Goal: Transaction & Acquisition: Purchase product/service

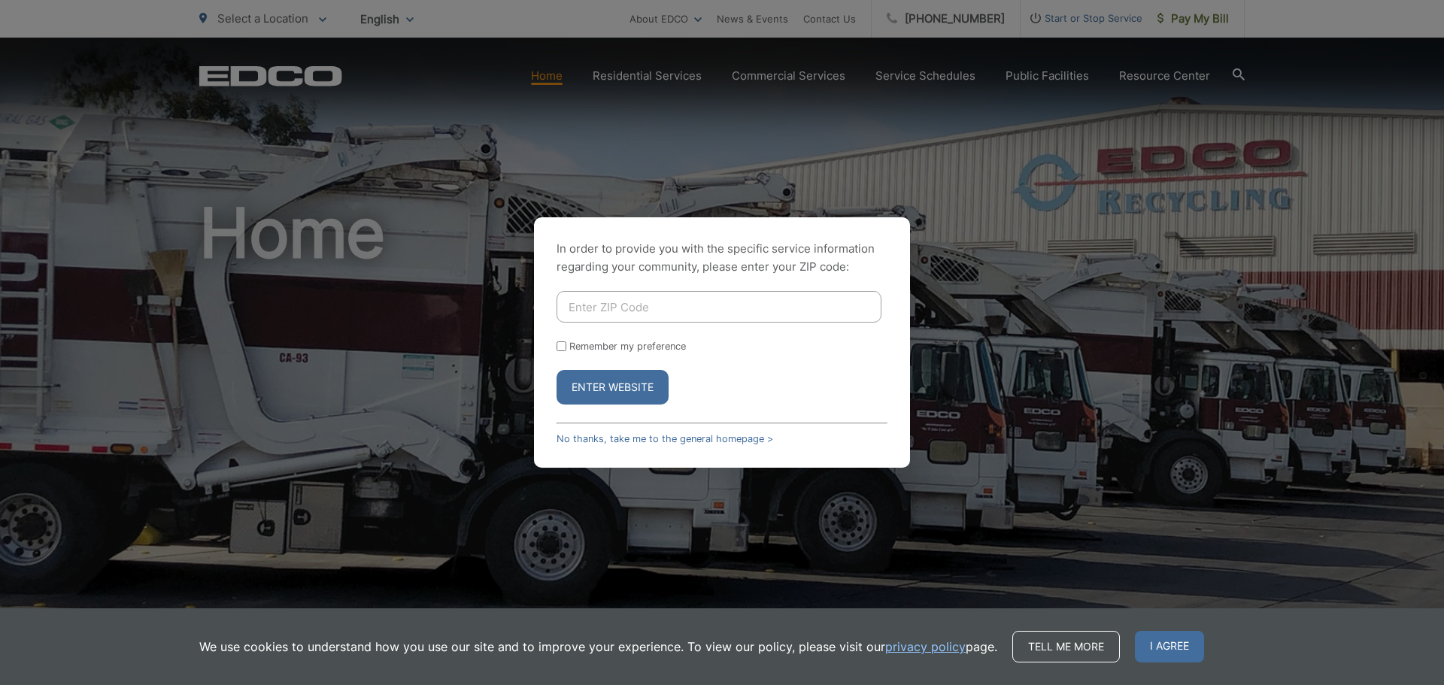
click at [645, 306] on input "Enter ZIP Code" at bounding box center [719, 307] width 325 height 32
type input "91941"
click at [624, 392] on button "Enter Website" at bounding box center [613, 387] width 112 height 35
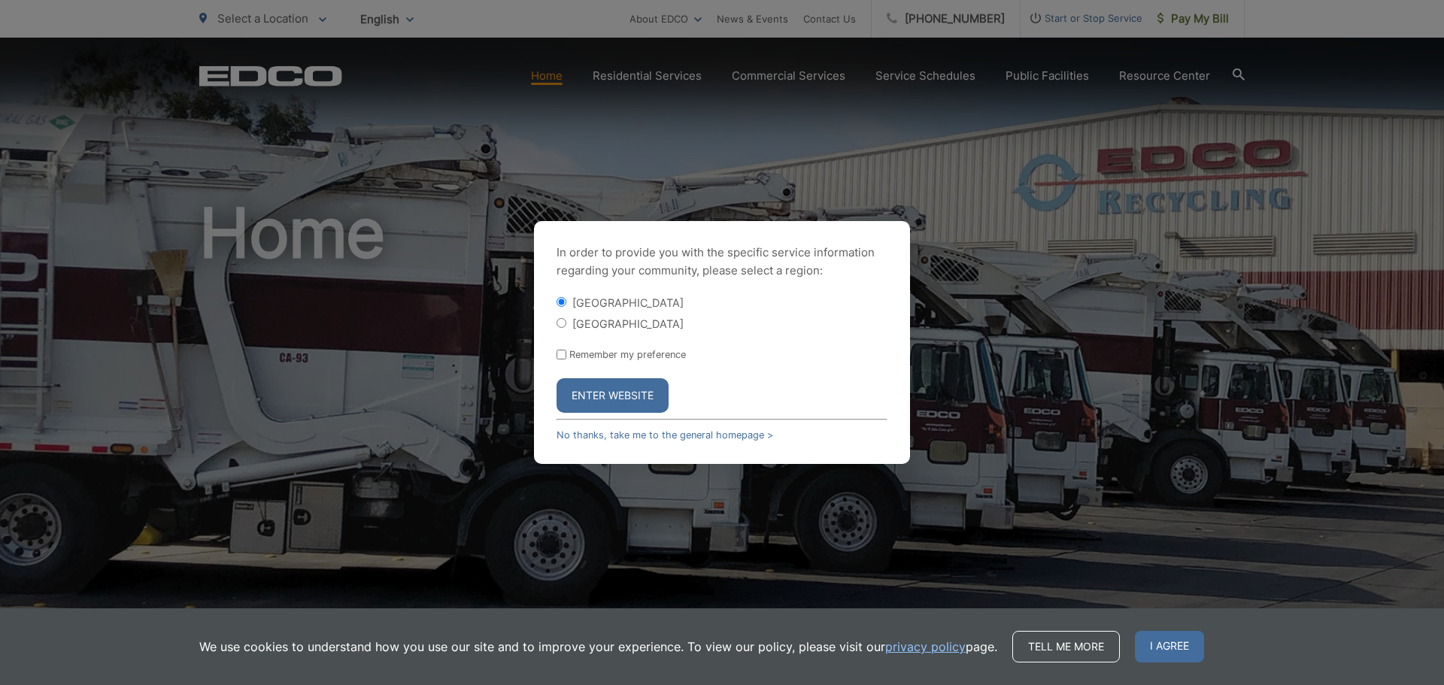
click at [637, 384] on button "Enter Website" at bounding box center [613, 395] width 112 height 35
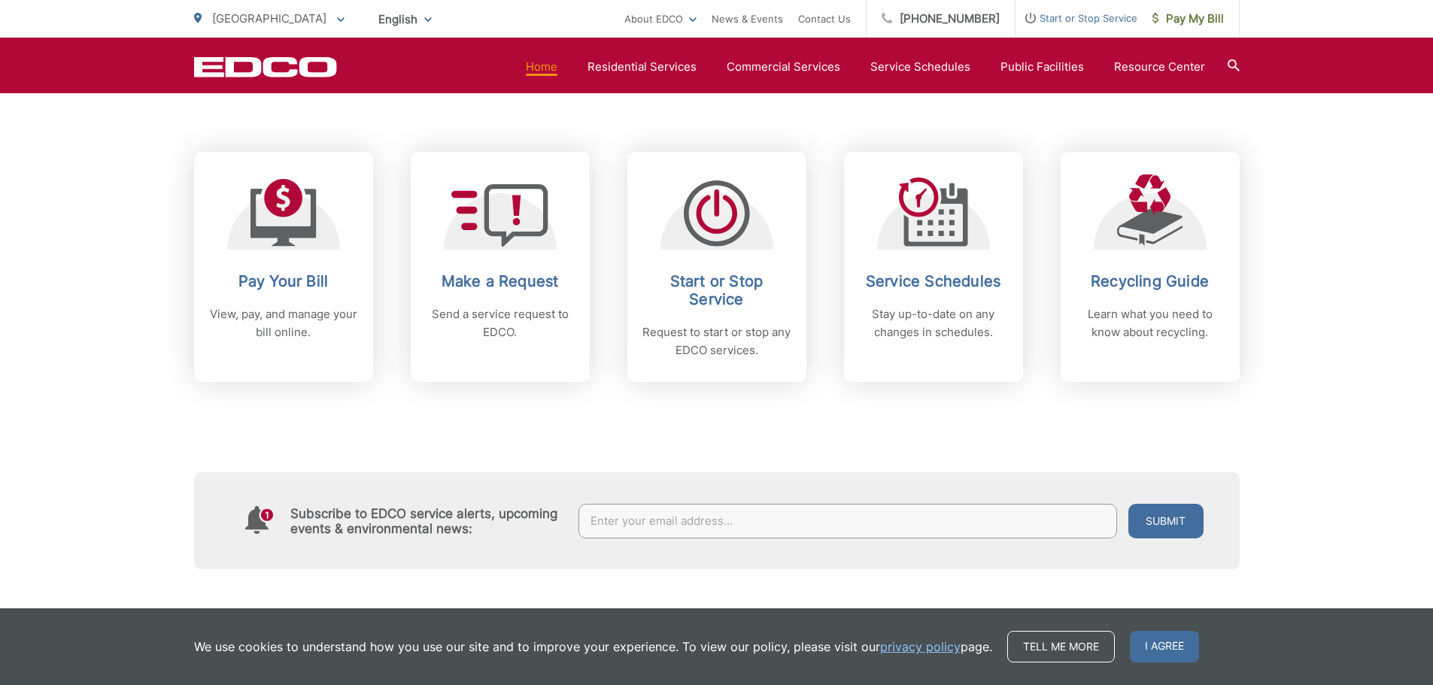
scroll to position [602, 0]
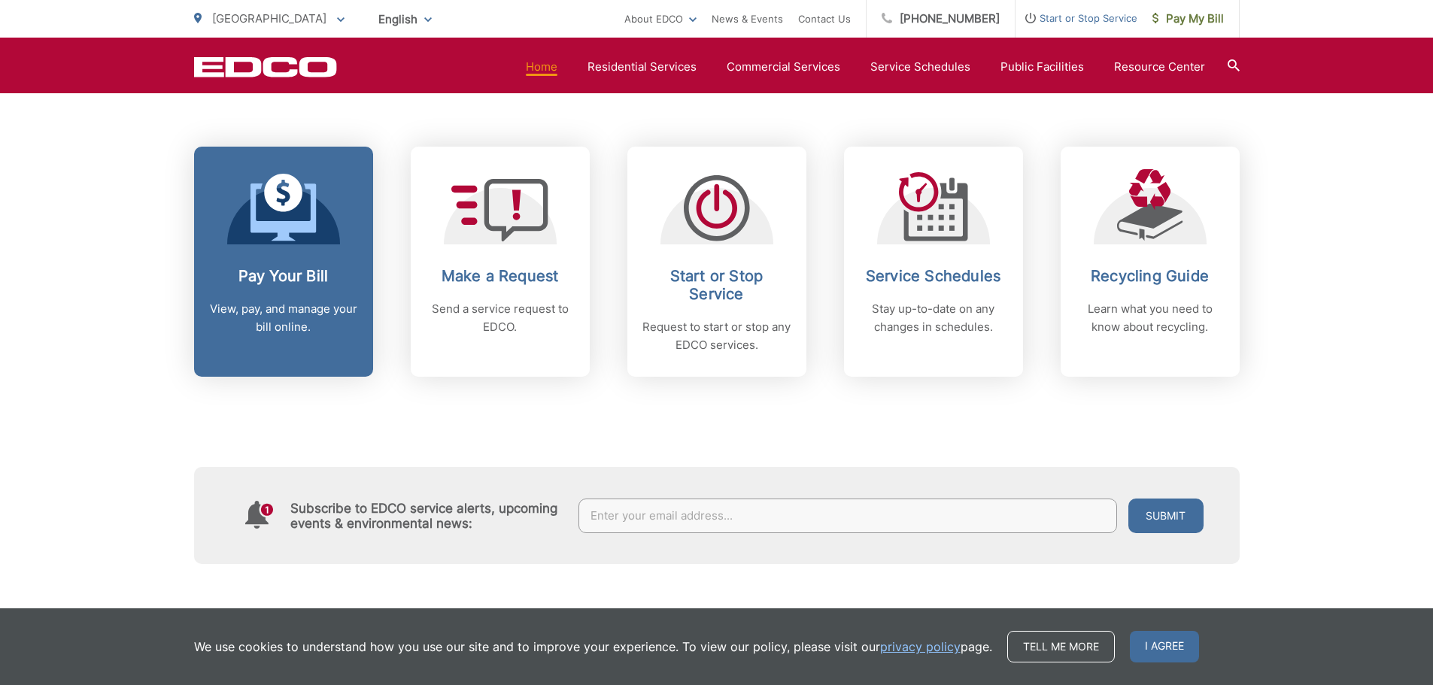
click at [317, 274] on h2 "Pay Your Bill" at bounding box center [283, 276] width 149 height 18
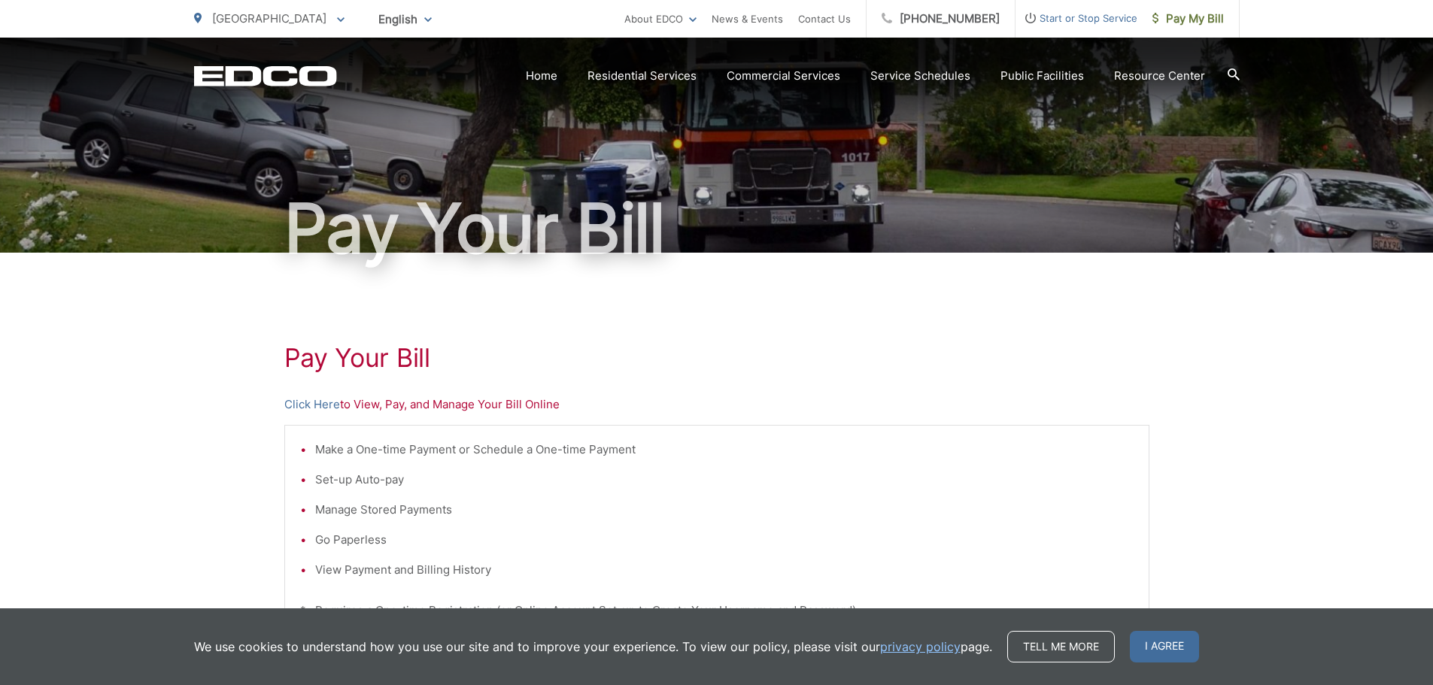
scroll to position [75, 0]
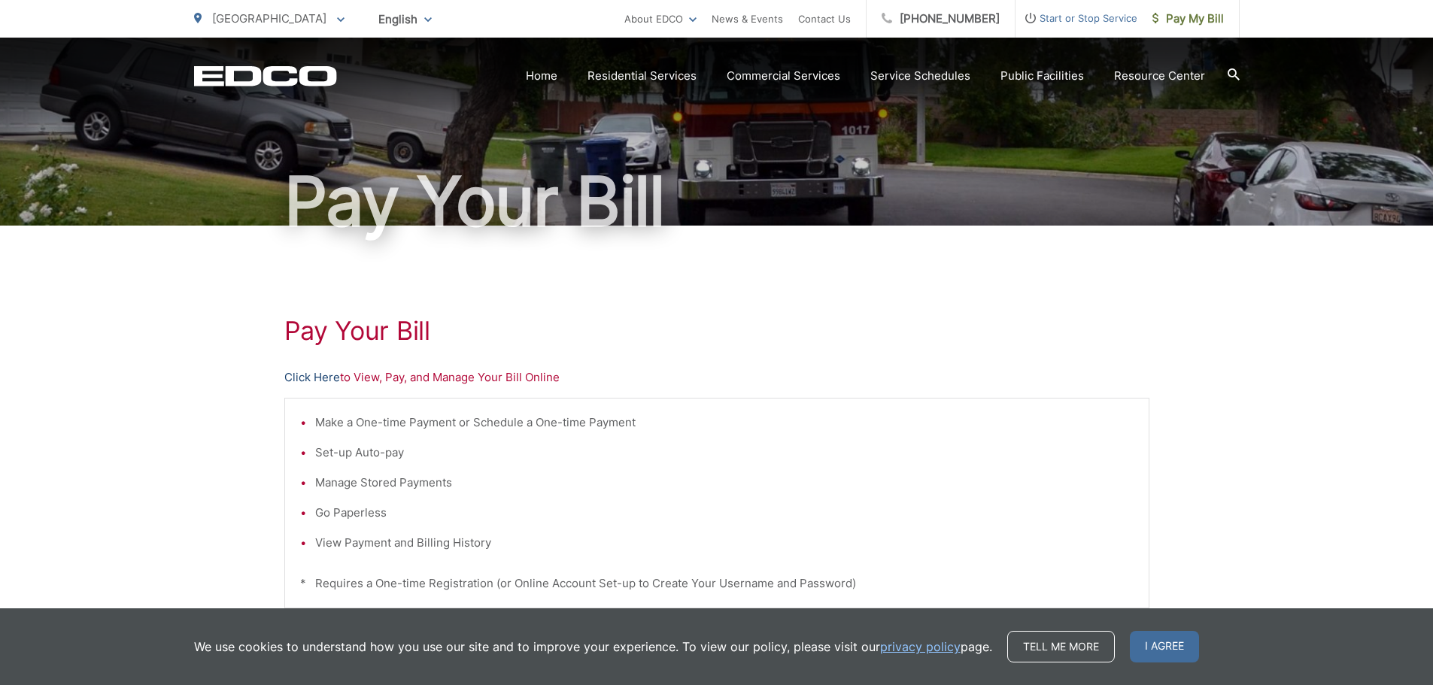
click at [321, 373] on link "Click Here" at bounding box center [312, 378] width 56 height 18
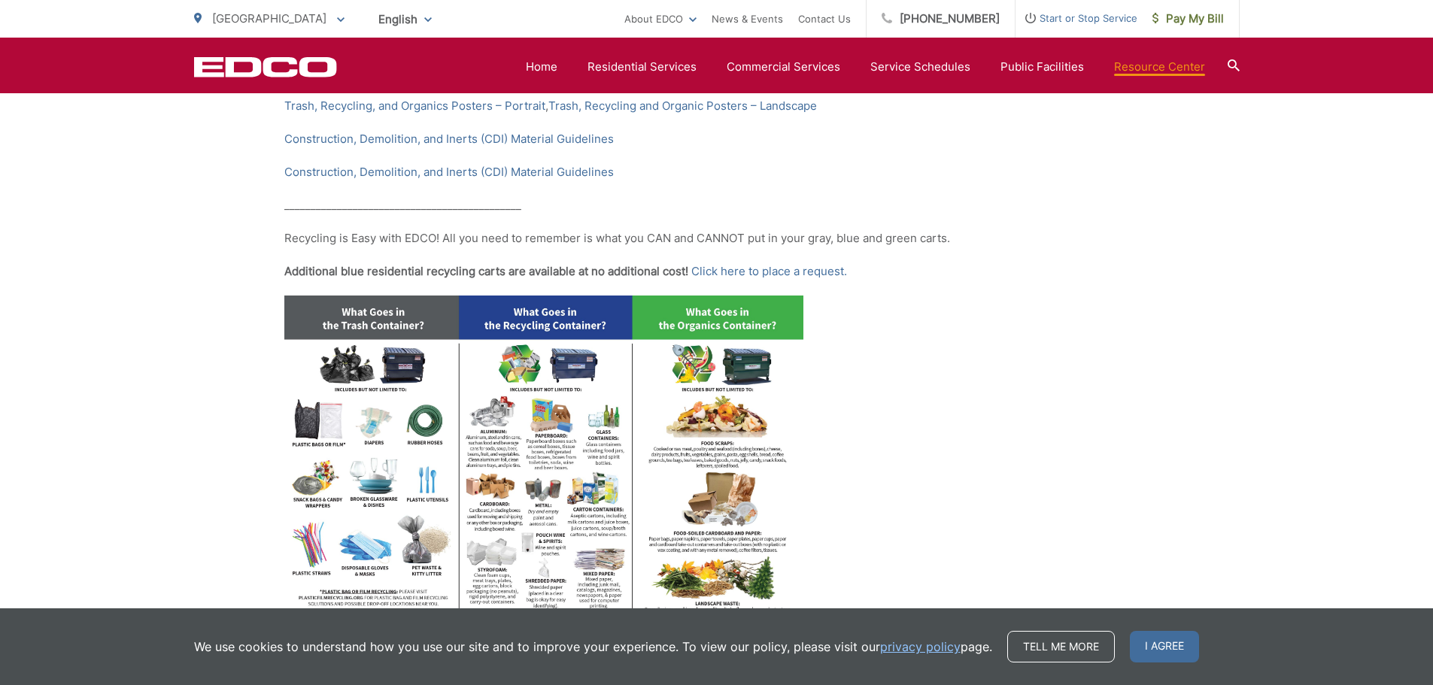
scroll to position [602, 0]
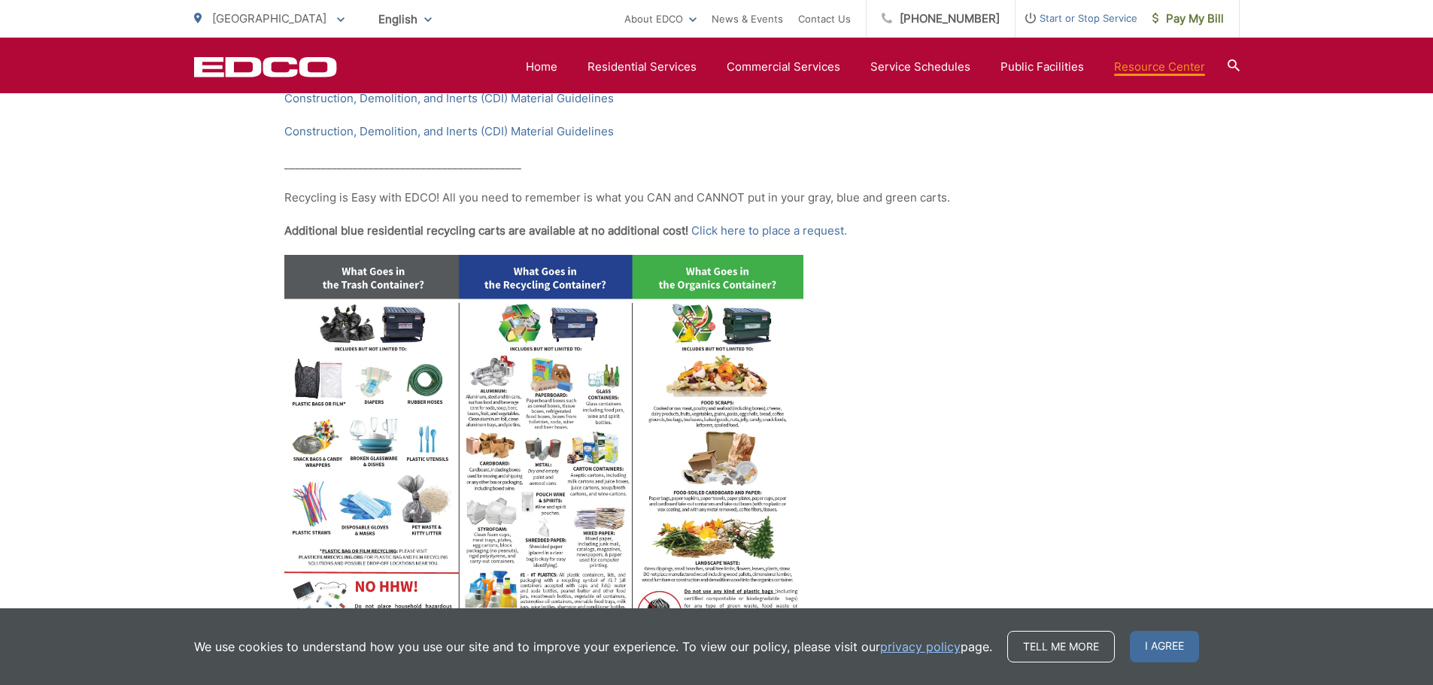
click at [545, 320] on img at bounding box center [543, 455] width 519 height 401
